Goal: Navigation & Orientation: Go to known website

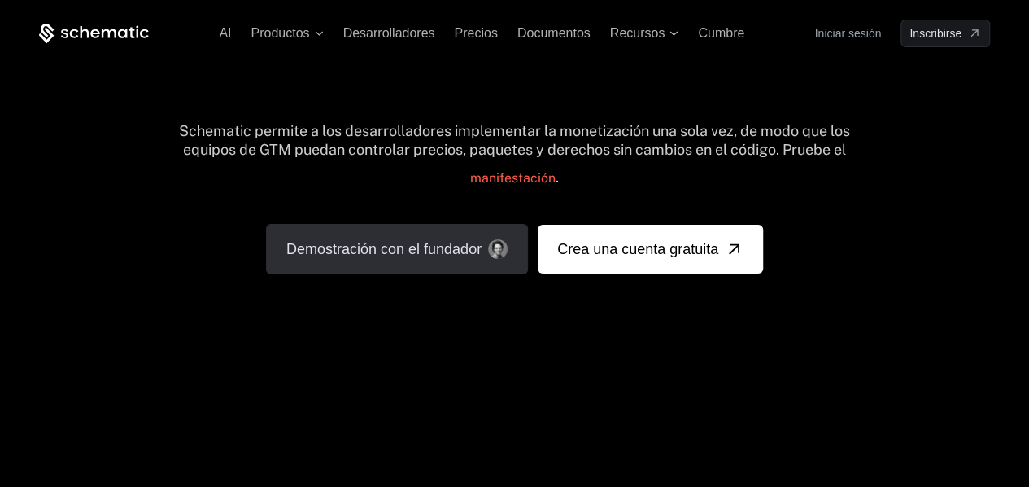
click at [384, 266] on link "Demostración con el fundador" at bounding box center [397, 249] width 262 height 50
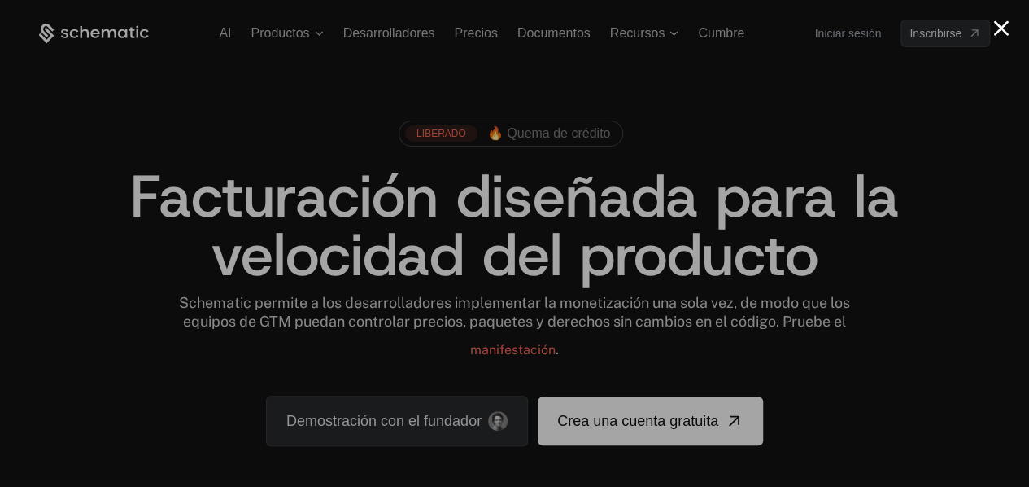
click at [1001, 31] on button "Cerrar modal" at bounding box center [1001, 27] width 15 height 15
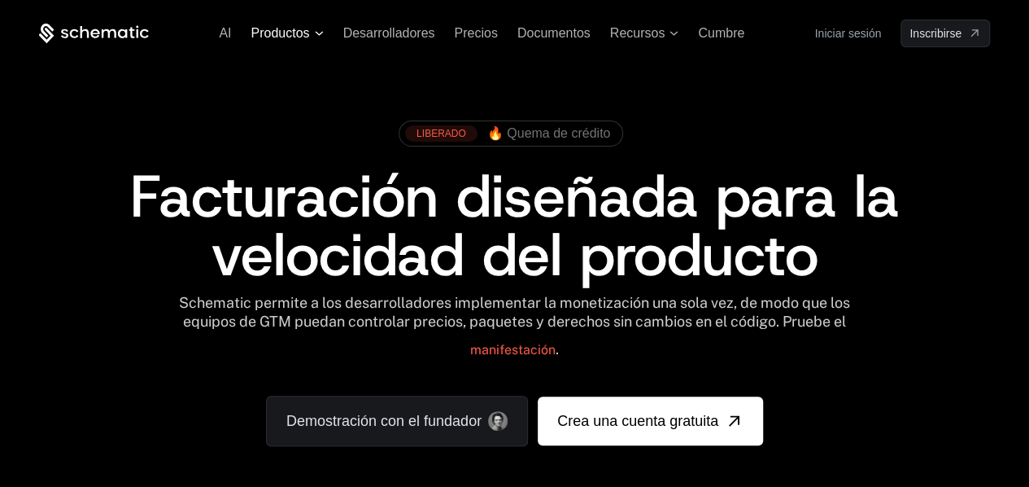
click at [320, 35] on span "Productos" at bounding box center [287, 33] width 72 height 15
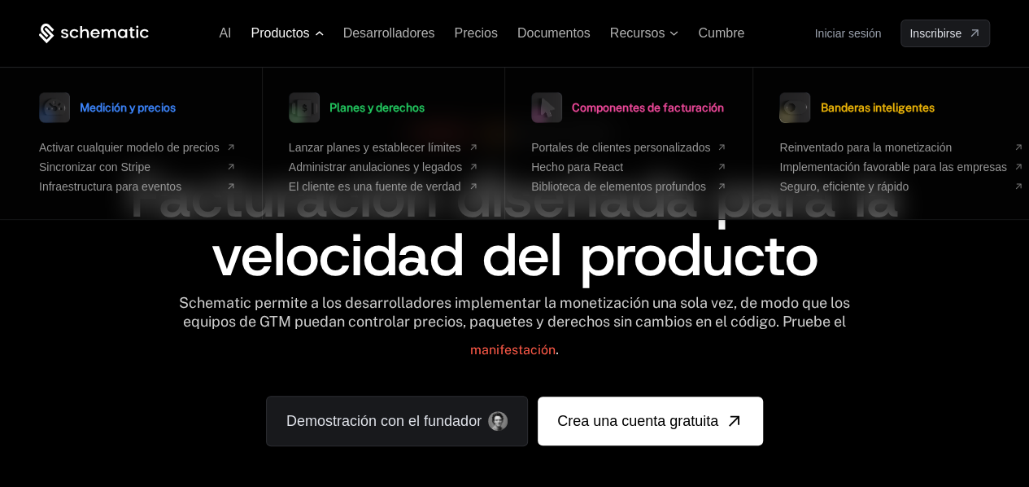
click at [321, 35] on icon at bounding box center [319, 33] width 9 height 5
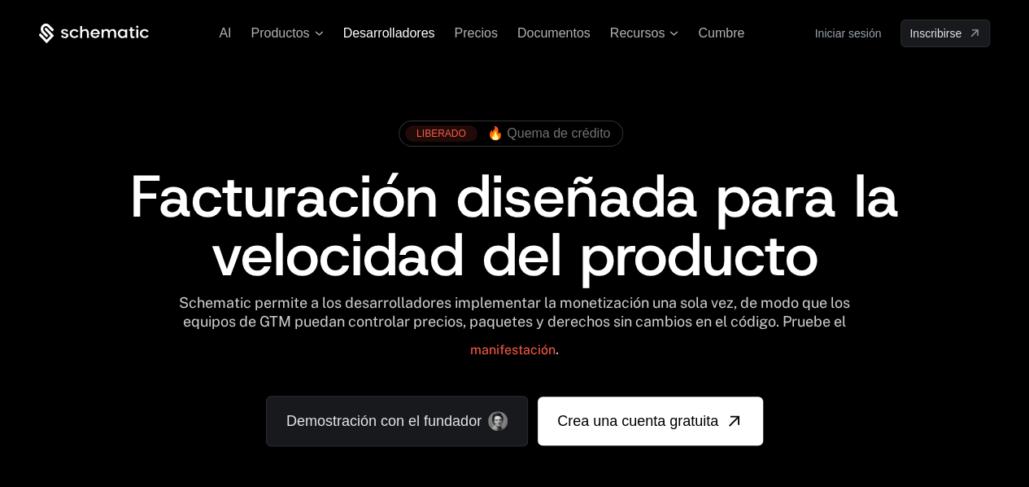
click at [409, 32] on font "Desarrolladores" at bounding box center [389, 33] width 92 height 14
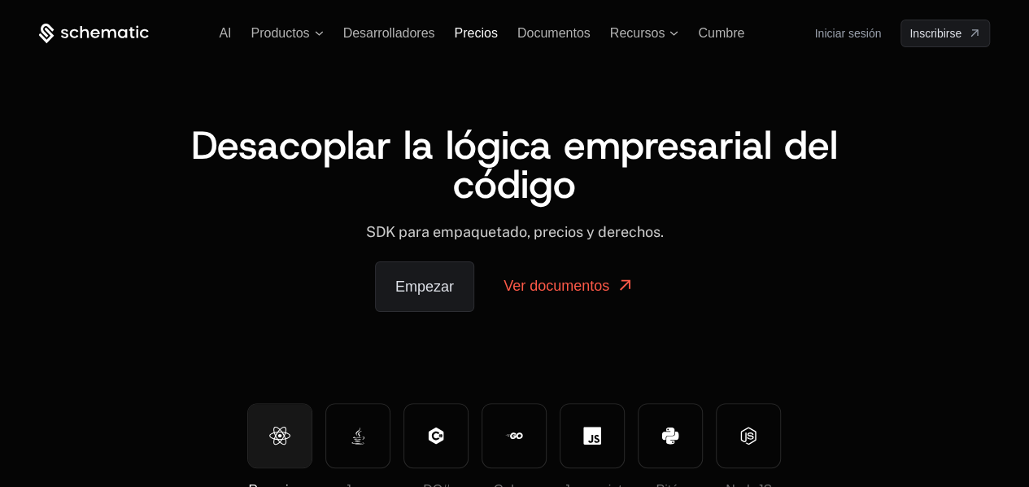
click at [479, 32] on font "Precios" at bounding box center [475, 33] width 43 height 14
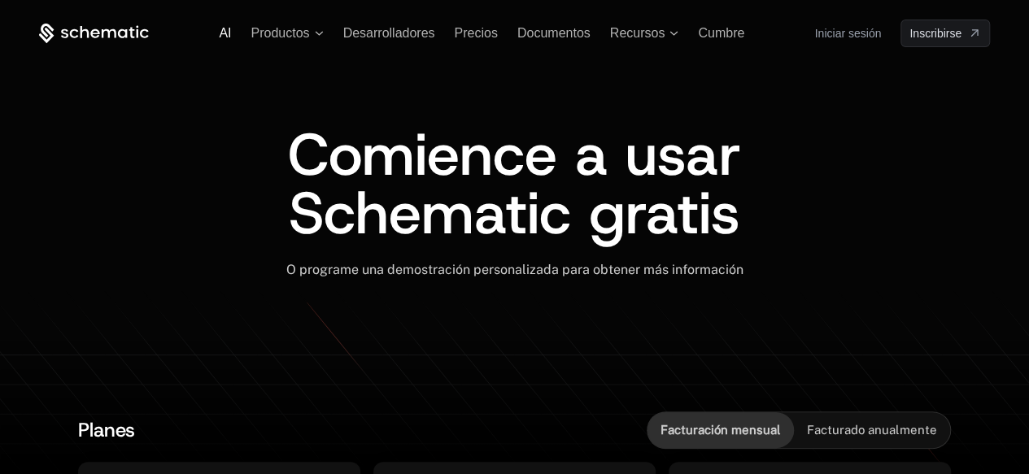
click at [226, 34] on font "AI" at bounding box center [225, 33] width 12 height 14
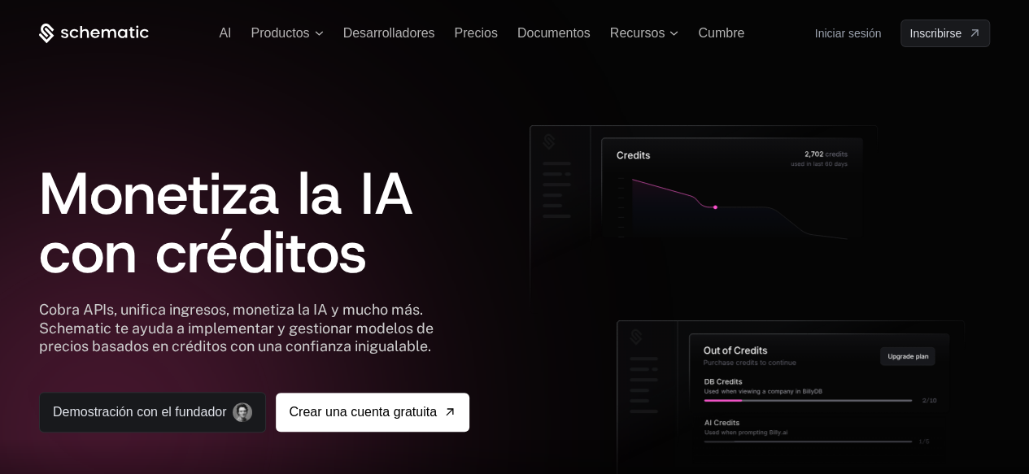
click at [104, 24] on icon at bounding box center [94, 34] width 110 height 20
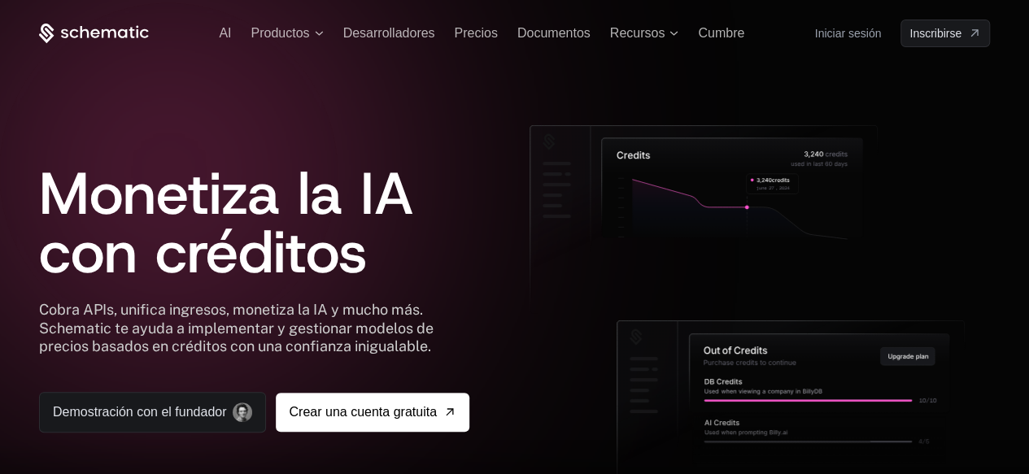
click at [851, 36] on font "Iniciar sesión" at bounding box center [848, 33] width 67 height 13
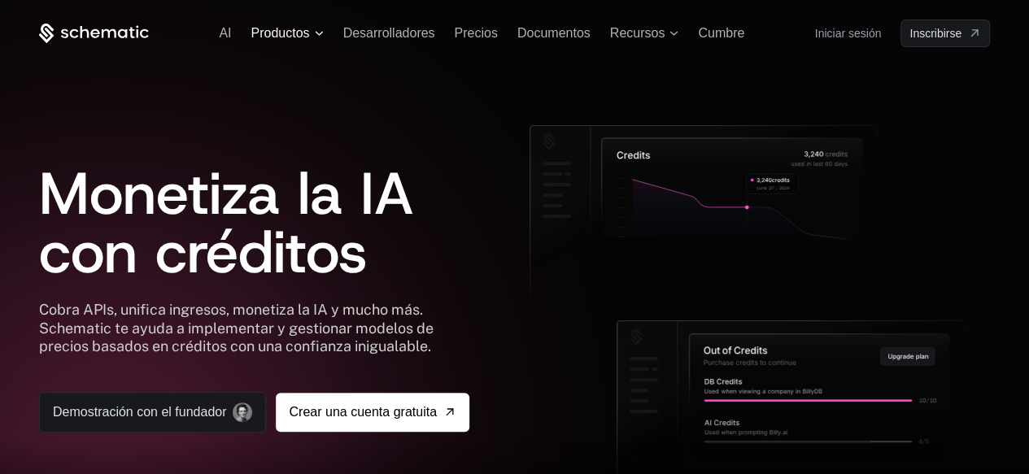
click at [298, 28] on font "Productos" at bounding box center [280, 33] width 59 height 14
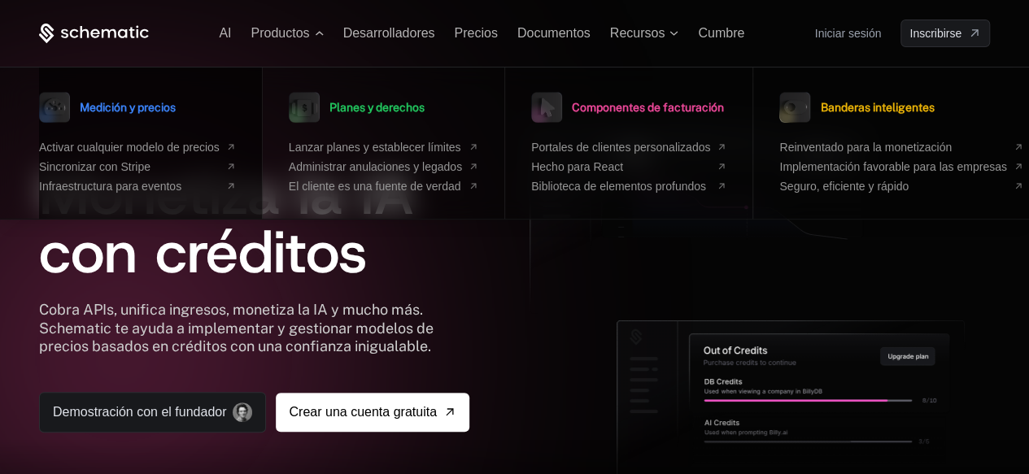
click at [177, 133] on div "Medición y precios Activar cualquier modelo de precios Sincronizar con Stripe I…" at bounding box center [137, 140] width 197 height 106
